Goal: Information Seeking & Learning: Learn about a topic

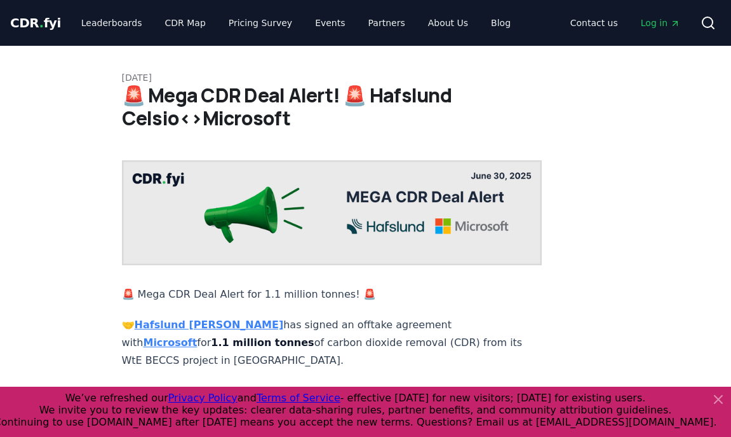
click at [718, 395] on icon at bounding box center [718, 398] width 15 height 15
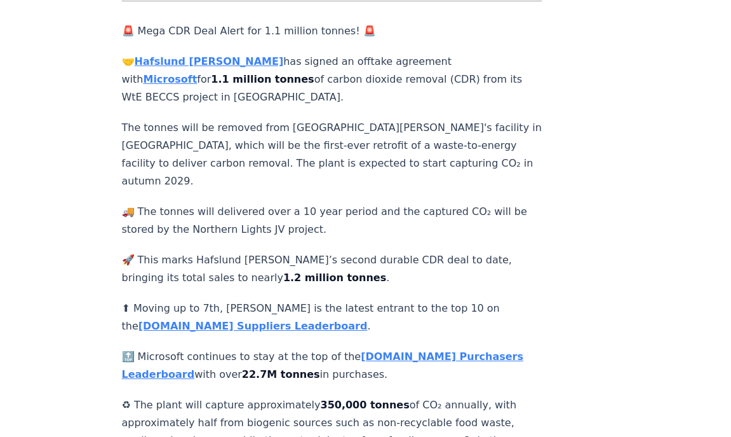
scroll to position [191, 0]
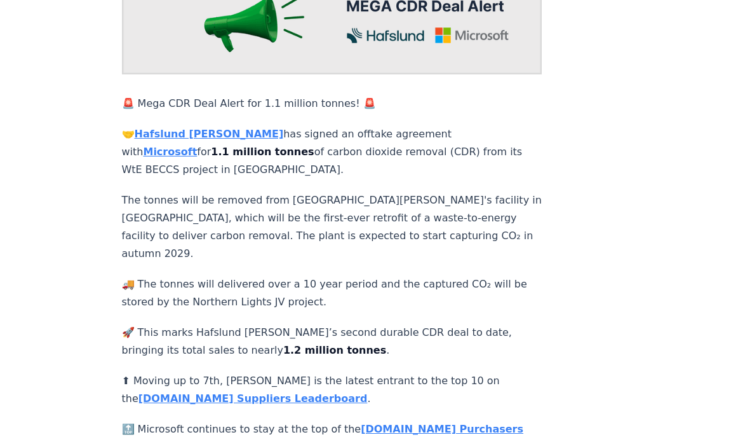
click at [193, 128] on strong "Hafslund [PERSON_NAME]" at bounding box center [209, 134] width 149 height 12
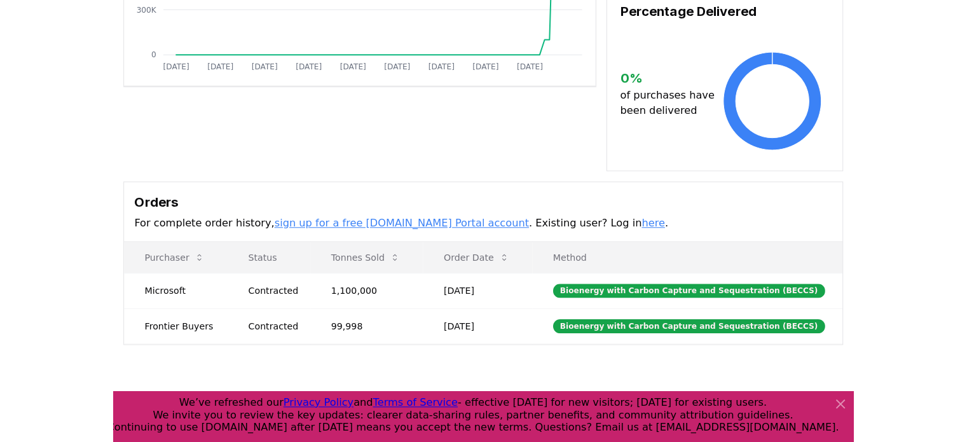
scroll to position [318, 0]
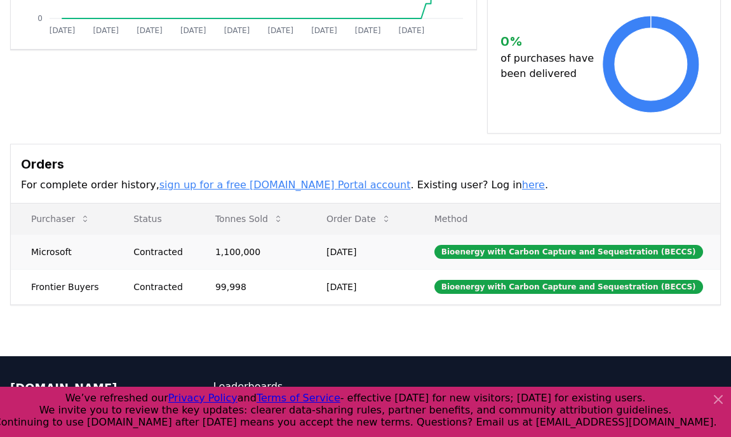
click at [173, 245] on div "Contracted" at bounding box center [158, 251] width 51 height 13
click at [137, 235] on td "Contracted" at bounding box center [154, 251] width 82 height 35
click at [55, 234] on td "Microsoft" at bounding box center [62, 251] width 102 height 35
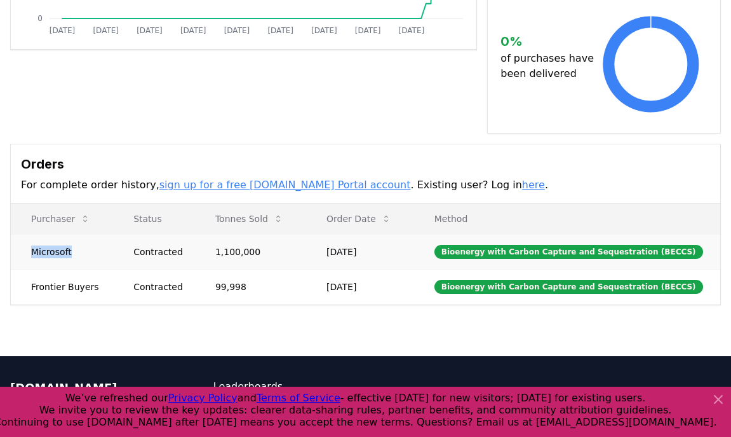
click at [56, 234] on td "Microsoft" at bounding box center [62, 251] width 102 height 35
click at [84, 234] on td "Microsoft" at bounding box center [62, 251] width 102 height 35
click at [37, 269] on td "Frontier Buyers" at bounding box center [62, 286] width 102 height 35
